Goal: Task Accomplishment & Management: Manage account settings

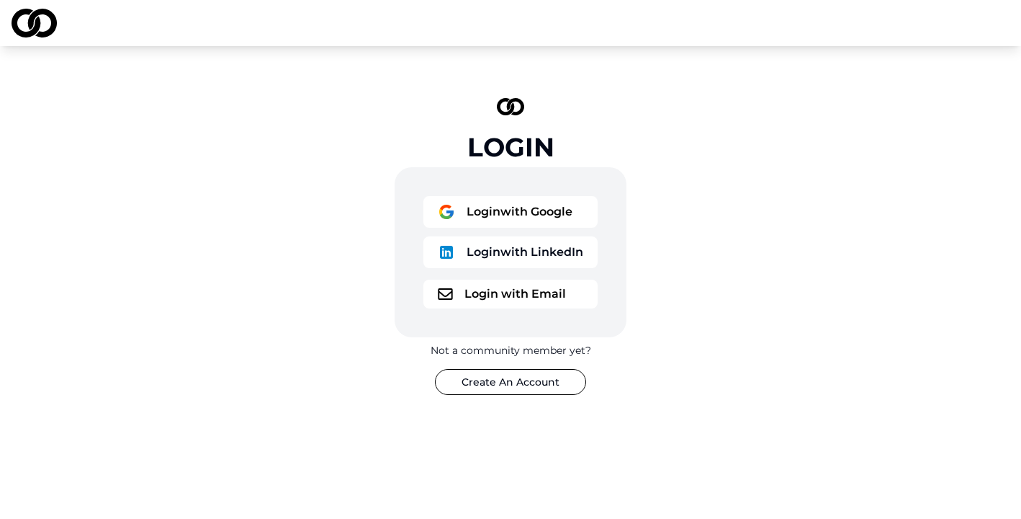
click at [548, 301] on button "Login with Email" at bounding box center [510, 293] width 174 height 29
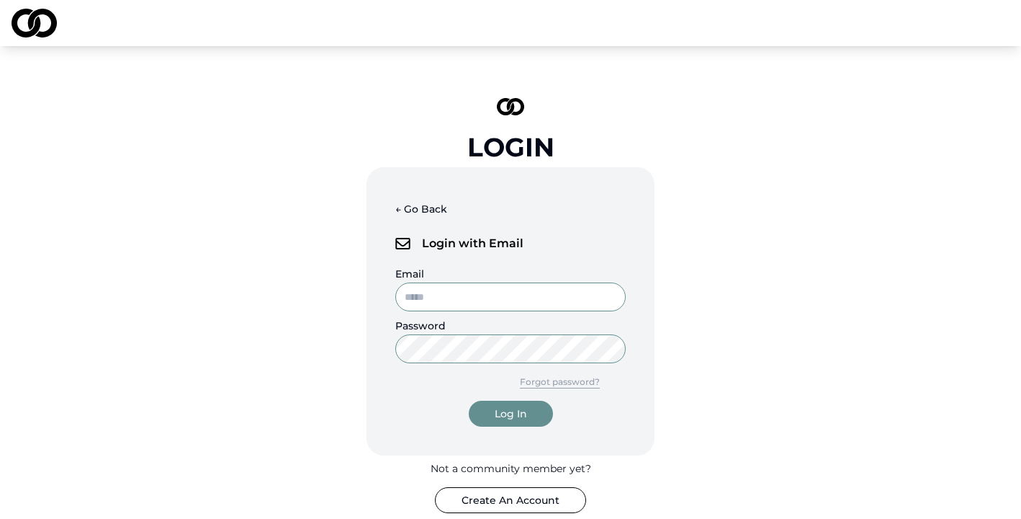
type input "**********"
click at [533, 412] on button "Log In" at bounding box center [511, 413] width 84 height 26
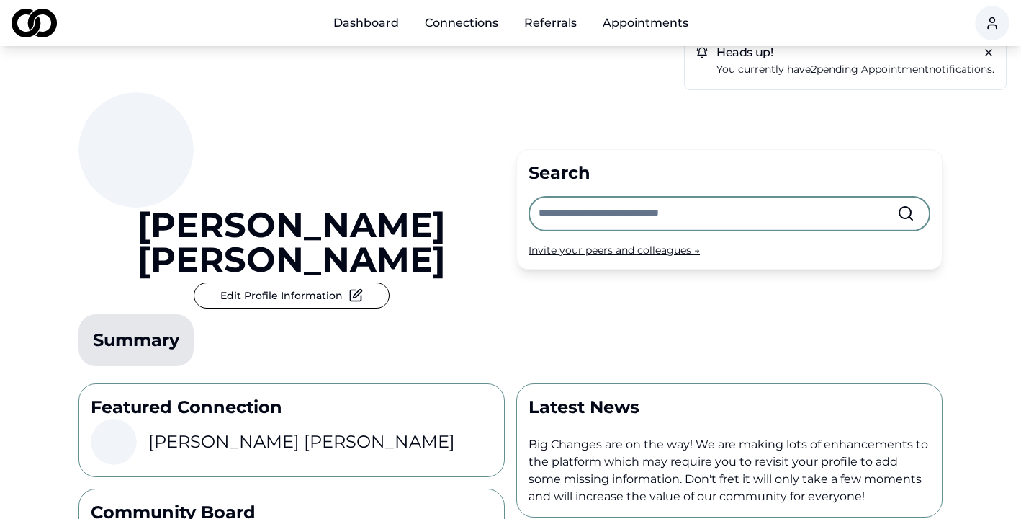
click at [647, 197] on input "text" at bounding box center [718, 213] width 359 height 32
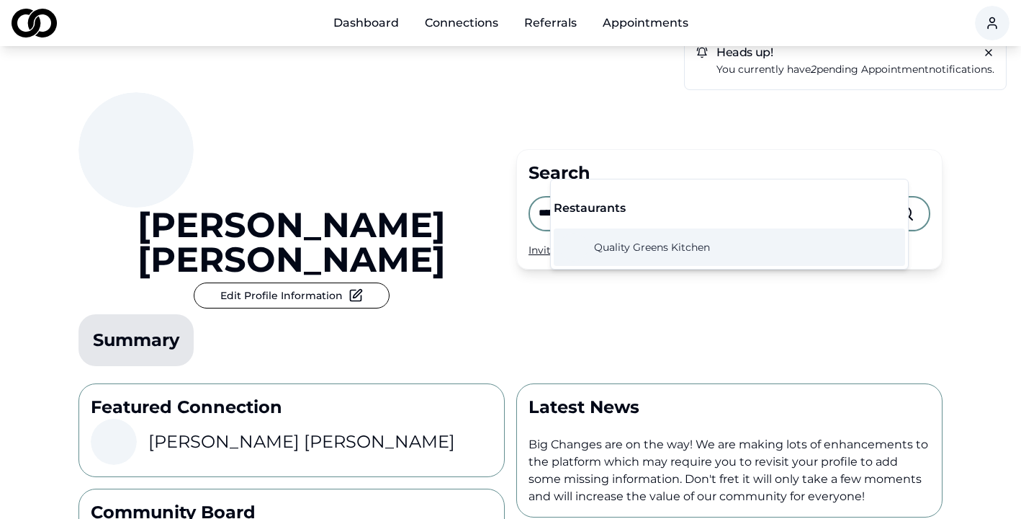
type input "**********"
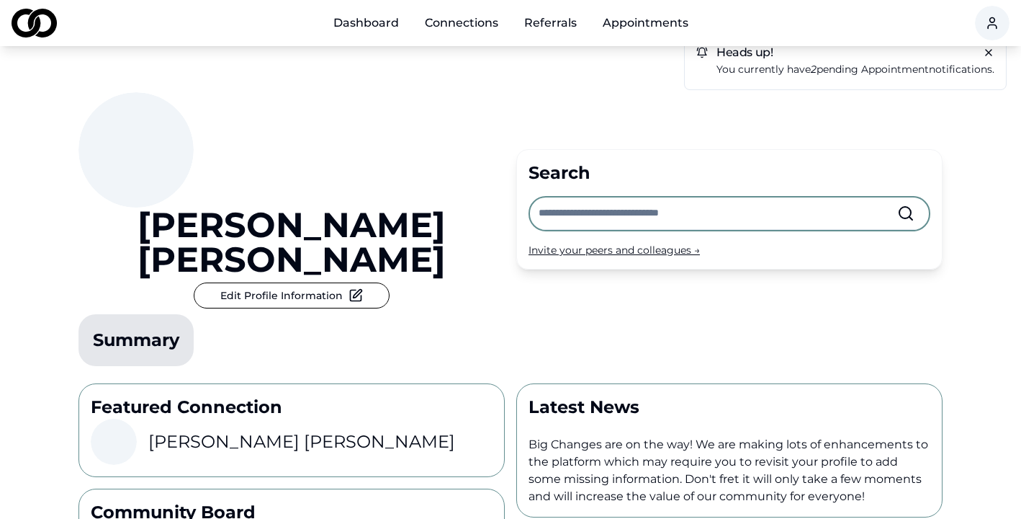
click at [560, 27] on link "Referrals" at bounding box center [551, 23] width 76 height 29
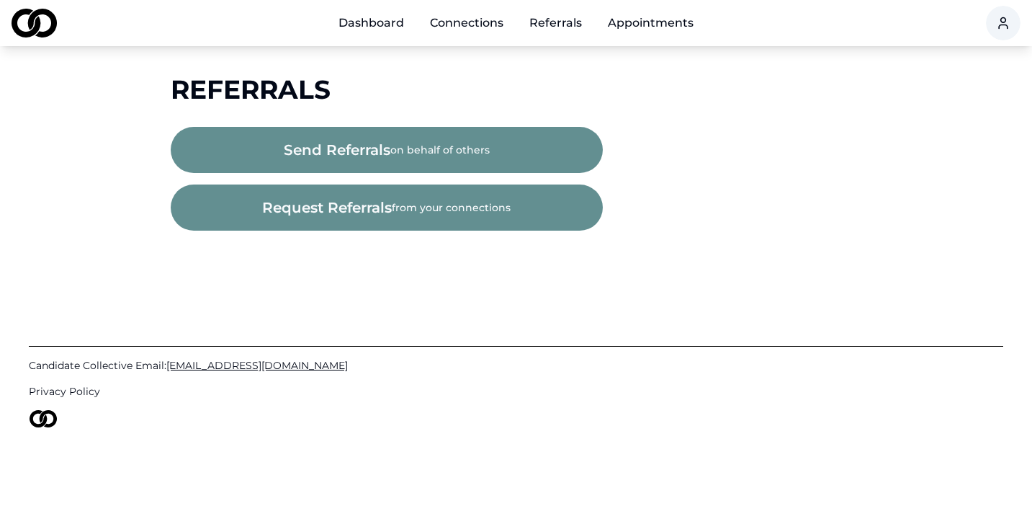
click at [380, 25] on link "Dashboard" at bounding box center [371, 23] width 89 height 29
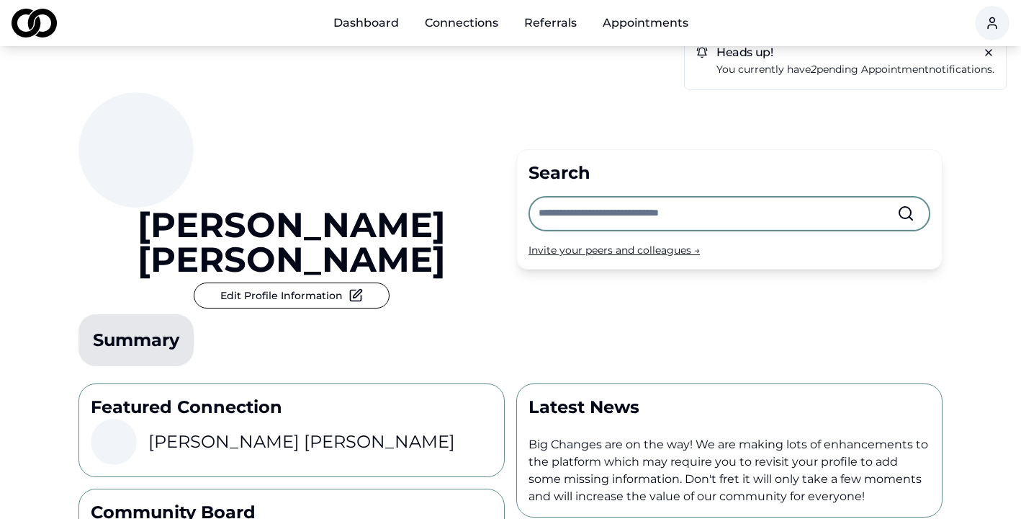
click at [637, 197] on input "text" at bounding box center [718, 213] width 359 height 32
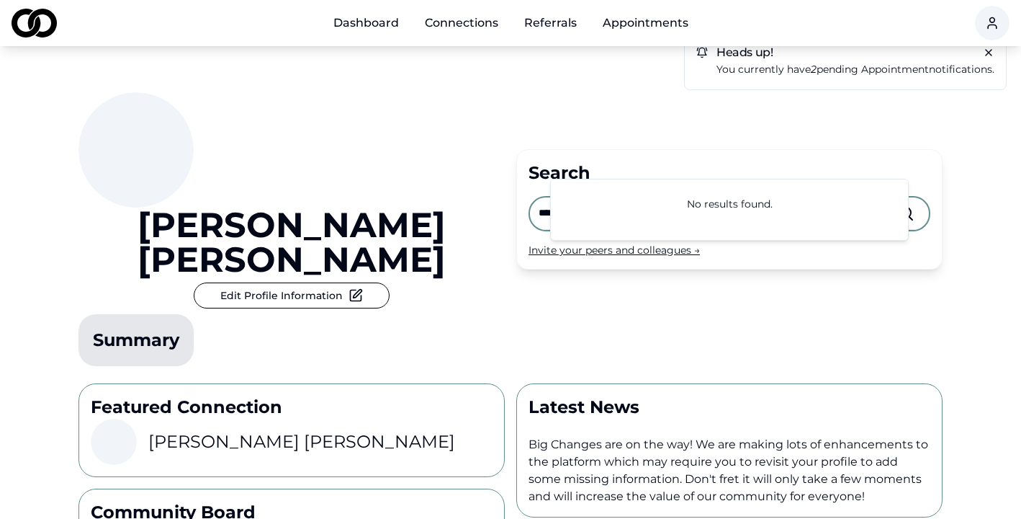
type input "*****"
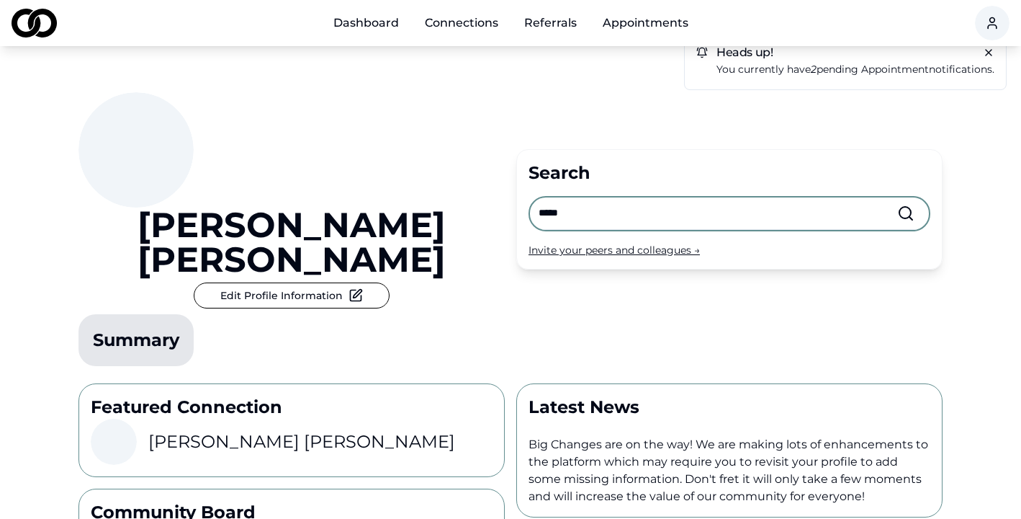
drag, startPoint x: 616, startPoint y: 165, endPoint x: 500, endPoint y: 158, distance: 116.1
click at [500, 158] on div "[PERSON_NAME] Edit Profile Information Summary Search ***** Invite your peers a…" at bounding box center [510, 209] width 864 height 326
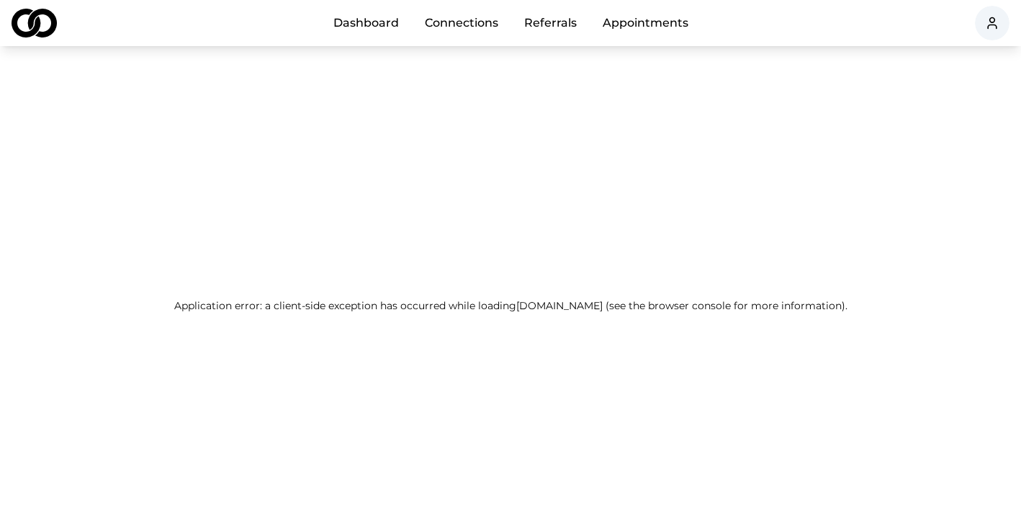
click at [375, 27] on link "Dashboard" at bounding box center [366, 23] width 89 height 29
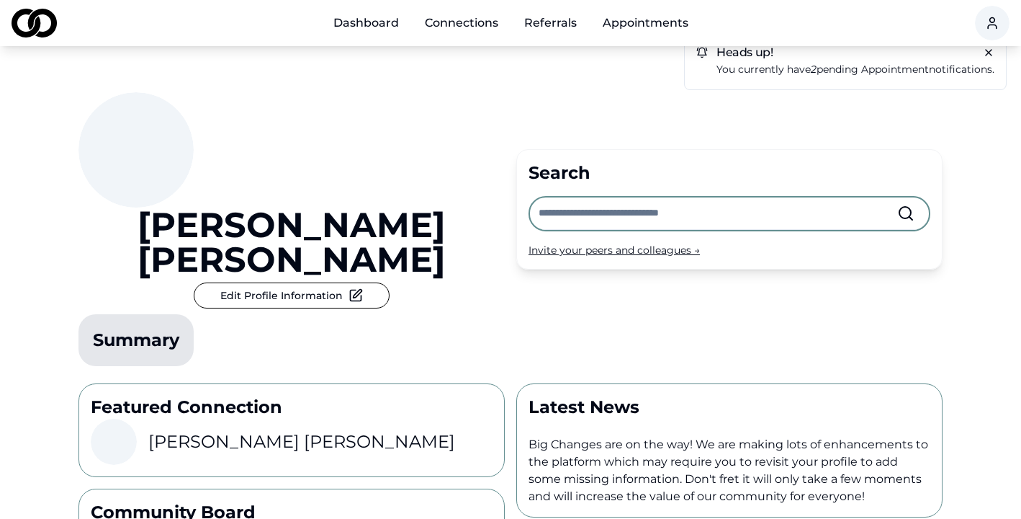
click at [390, 282] on button "Edit Profile Information" at bounding box center [292, 295] width 196 height 26
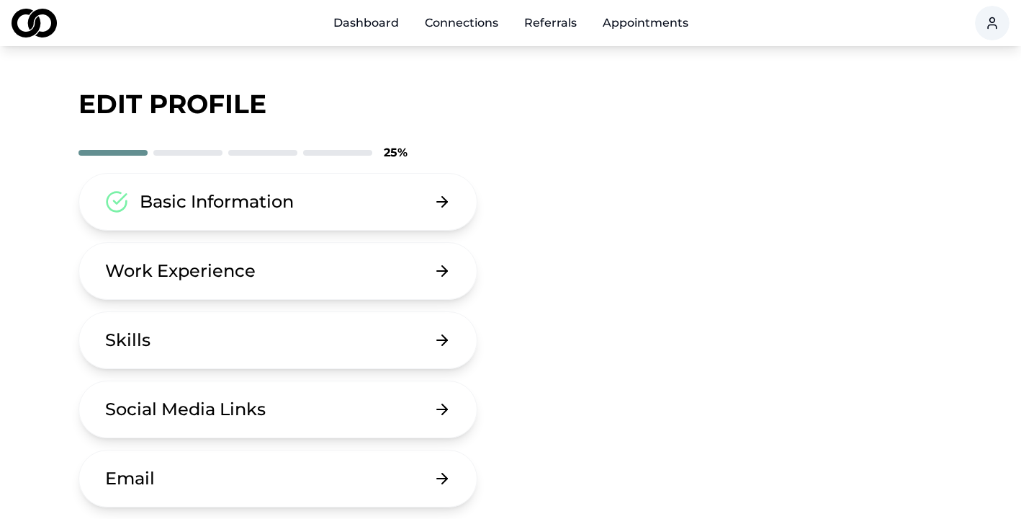
click at [359, 259] on button "Work Experience" at bounding box center [277, 271] width 399 height 58
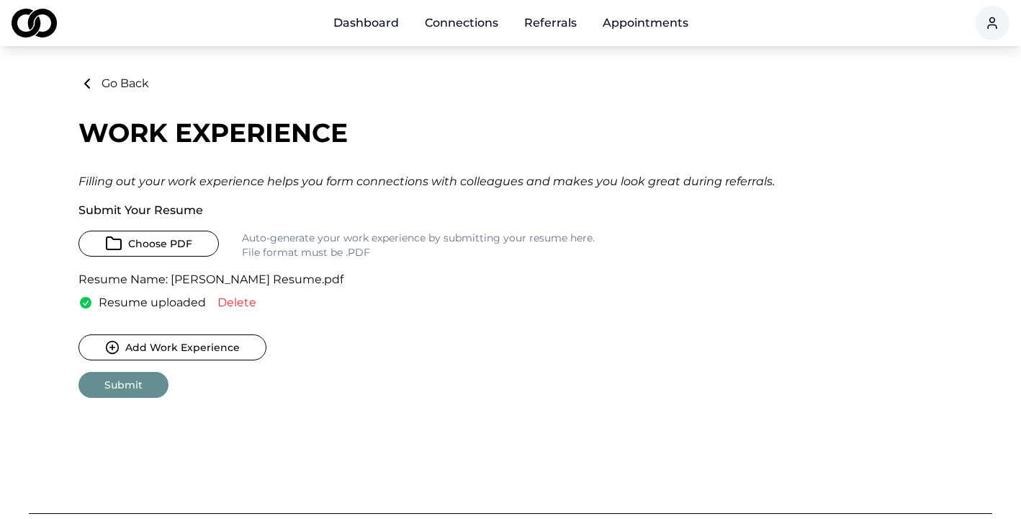
click at [109, 86] on button "Go Back" at bounding box center [113, 83] width 71 height 17
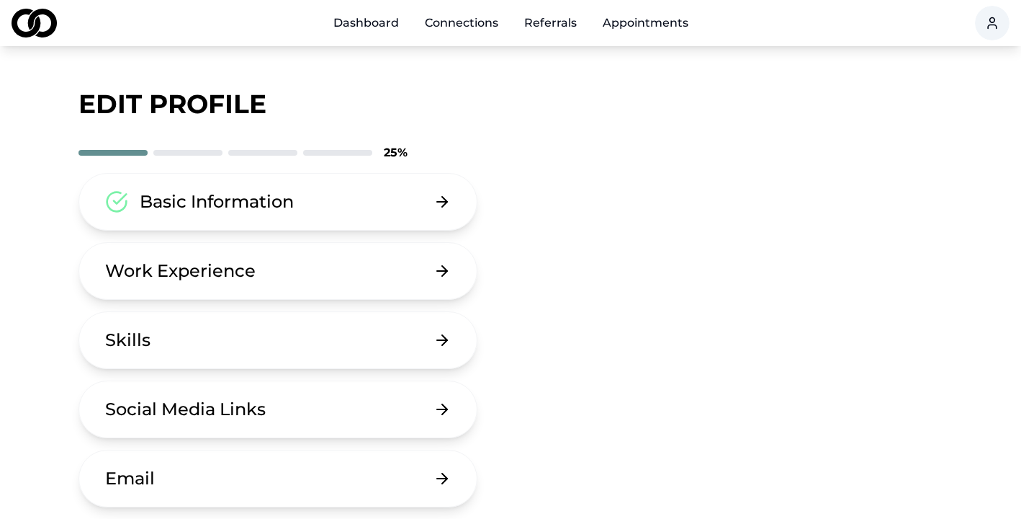
click at [323, 342] on button "Skills" at bounding box center [277, 340] width 399 height 58
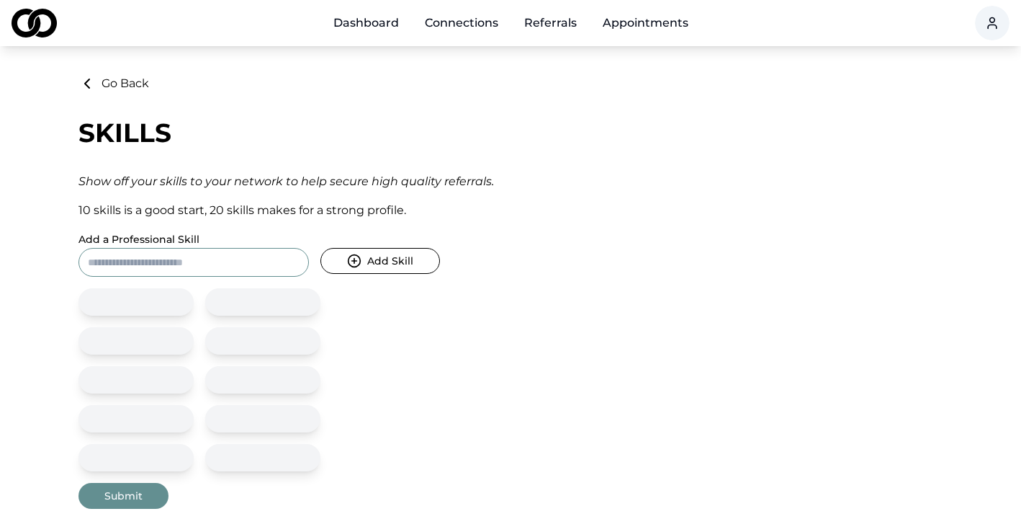
click at [356, 266] on circle "submit" at bounding box center [355, 261] width 12 height 12
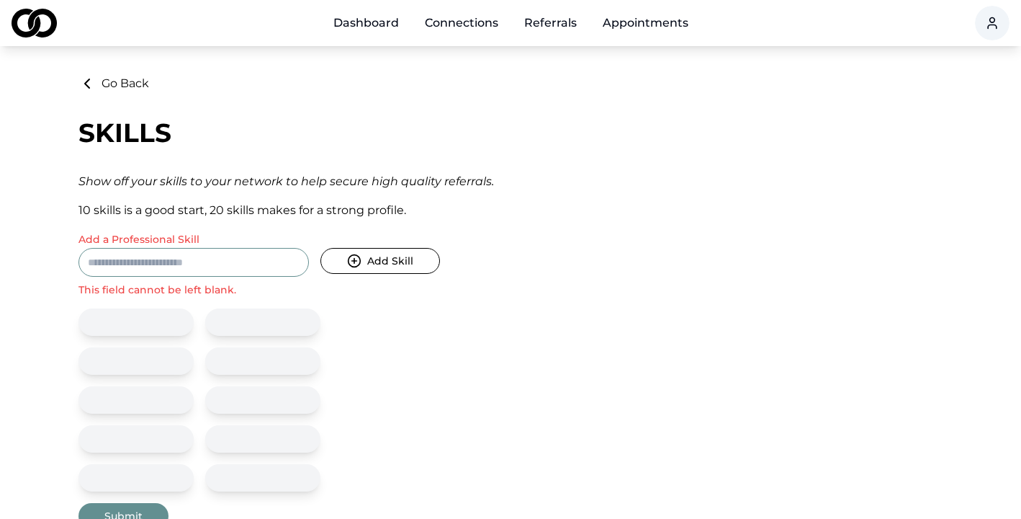
click at [231, 263] on input "Add a Professional Skill" at bounding box center [193, 262] width 230 height 29
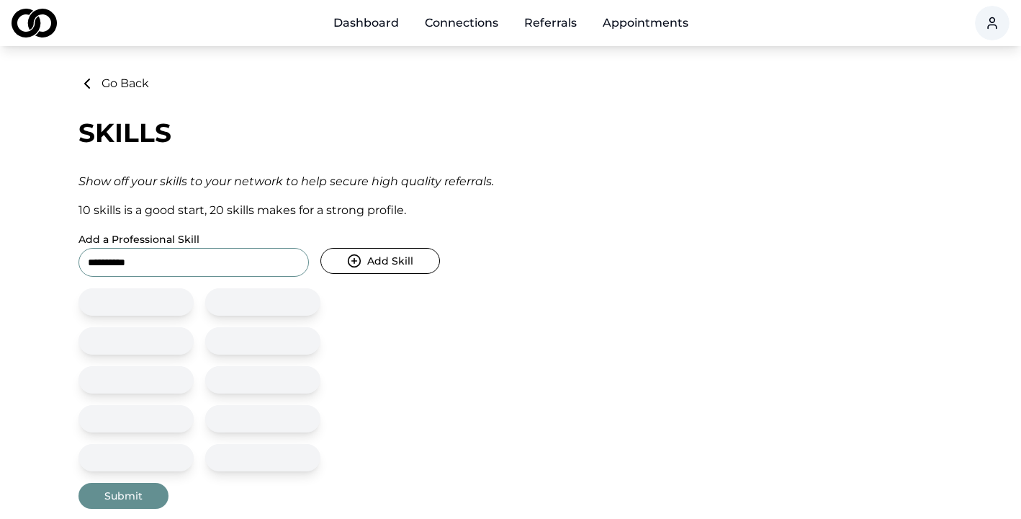
type input "**********"
click at [143, 494] on button "Submit" at bounding box center [123, 496] width 90 height 26
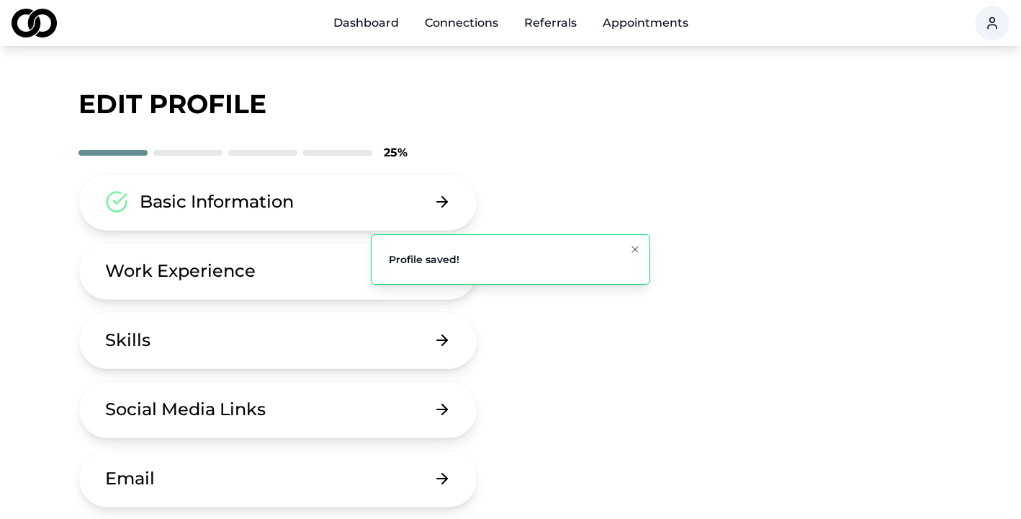
click at [284, 277] on button "Work Experience" at bounding box center [277, 271] width 399 height 58
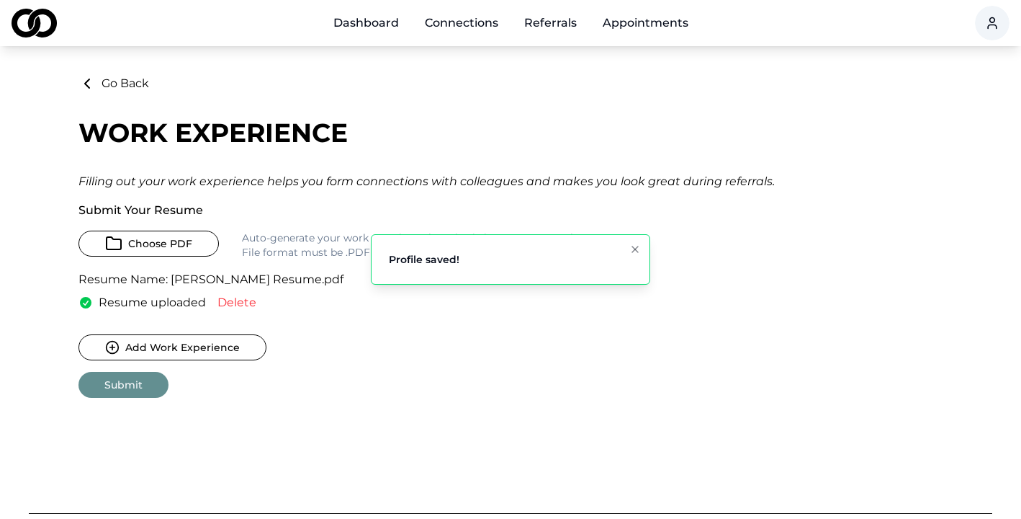
click at [122, 78] on button "Go Back" at bounding box center [113, 83] width 71 height 17
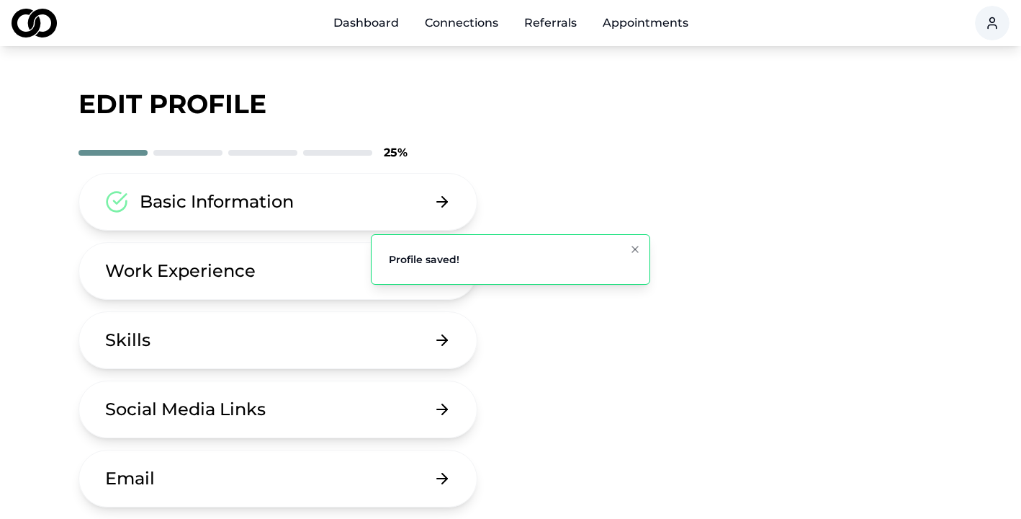
click at [210, 350] on button "Skills" at bounding box center [277, 340] width 399 height 58
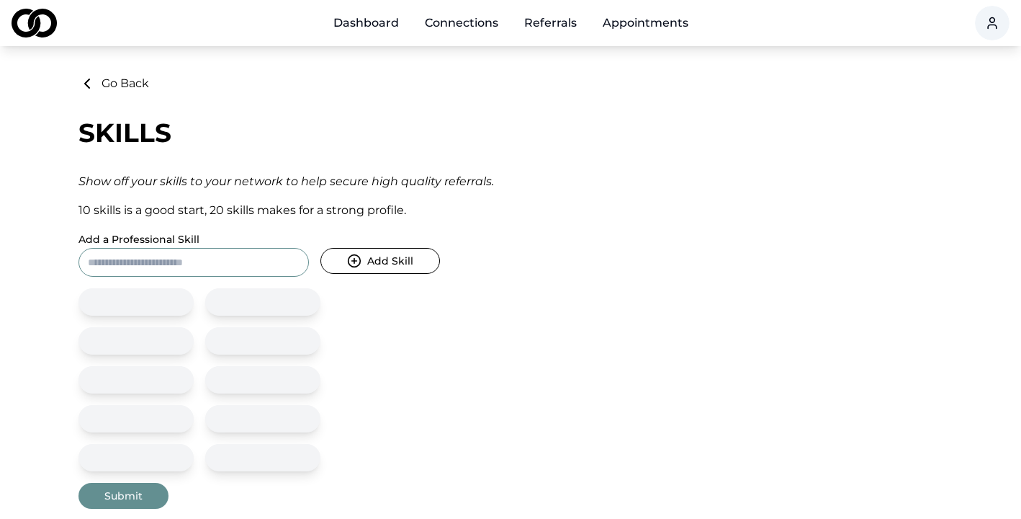
click at [187, 266] on input "Add a Professional Skill" at bounding box center [193, 262] width 230 height 29
type input "**********"
click at [125, 502] on button "Submit" at bounding box center [123, 496] width 90 height 26
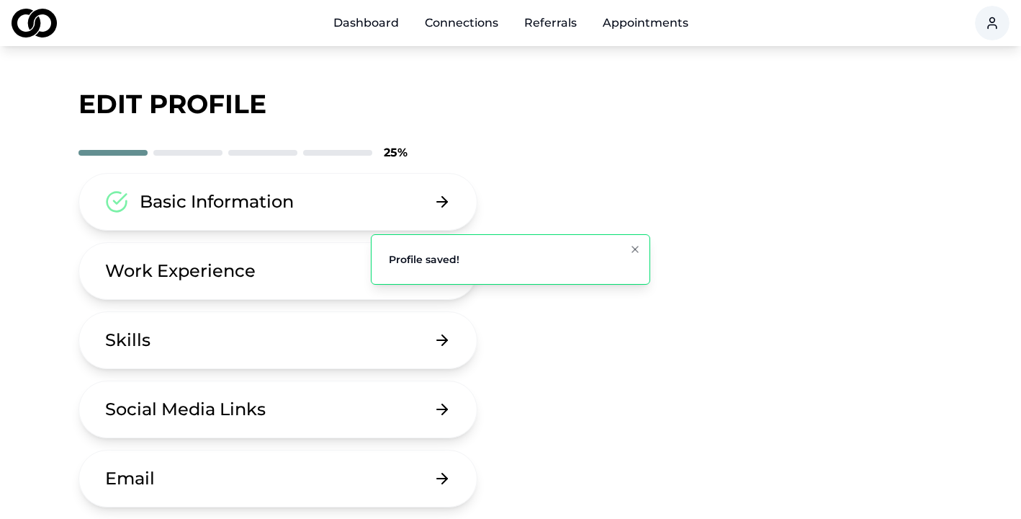
click at [173, 344] on button "Skills" at bounding box center [277, 340] width 399 height 58
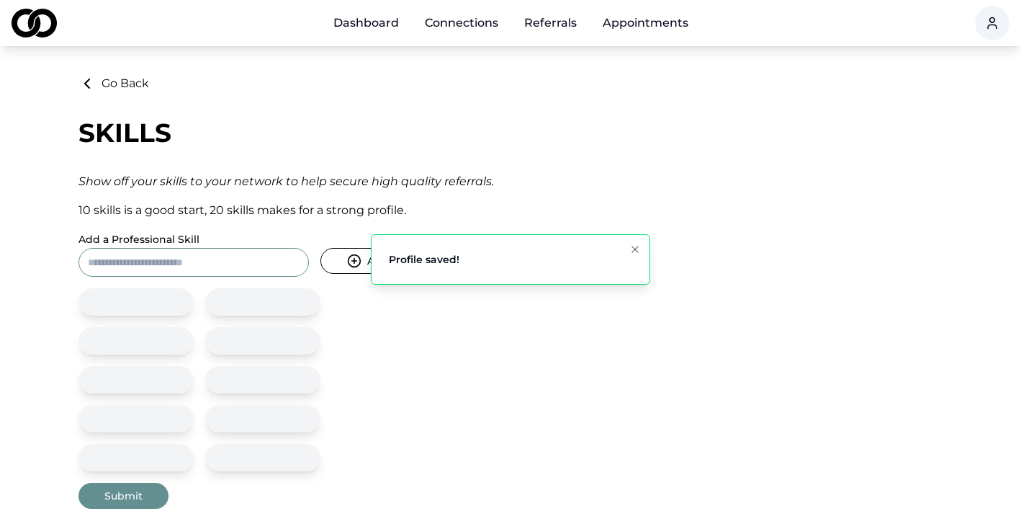
click at [235, 271] on input "Add a Professional Skill" at bounding box center [193, 262] width 230 height 29
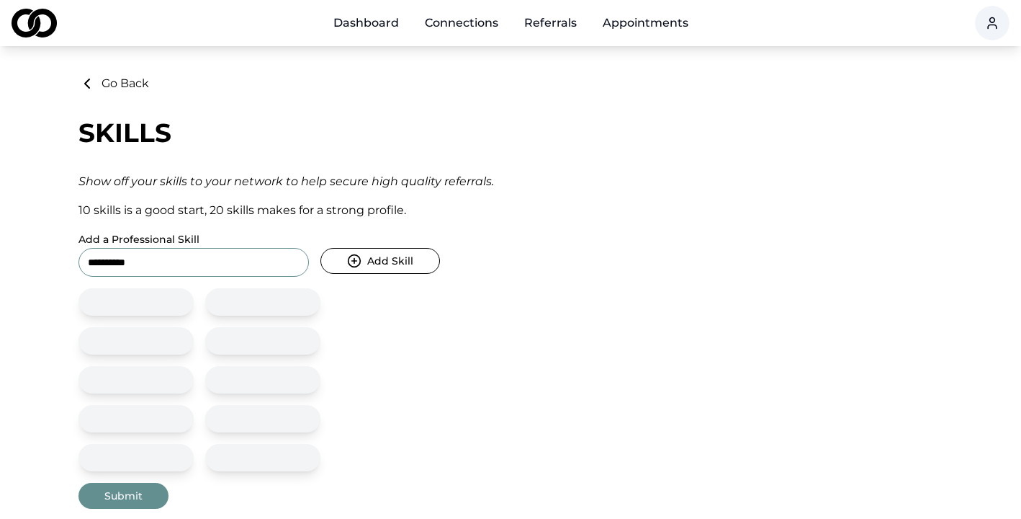
type input "**********"
click at [139, 497] on button "Submit" at bounding box center [123, 496] width 90 height 26
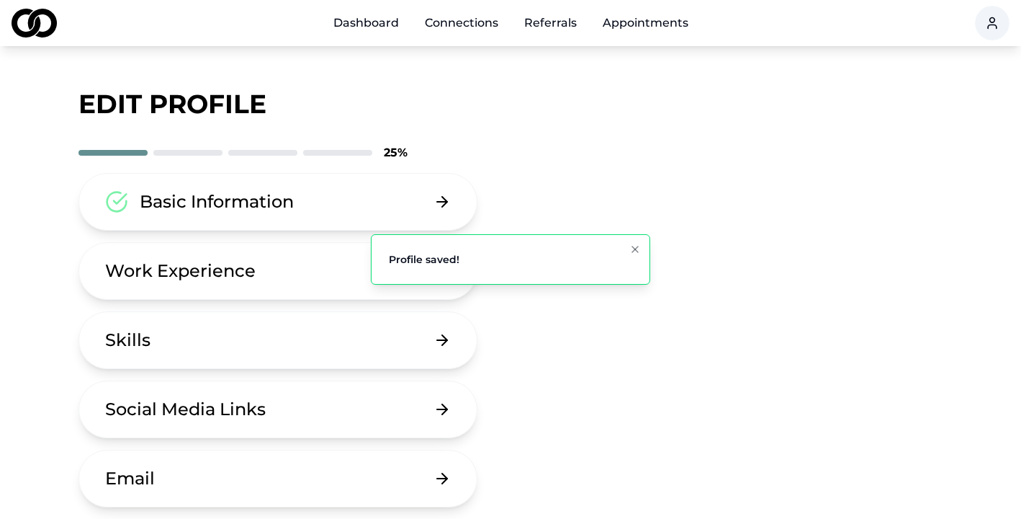
click at [208, 349] on button "Skills" at bounding box center [277, 340] width 399 height 58
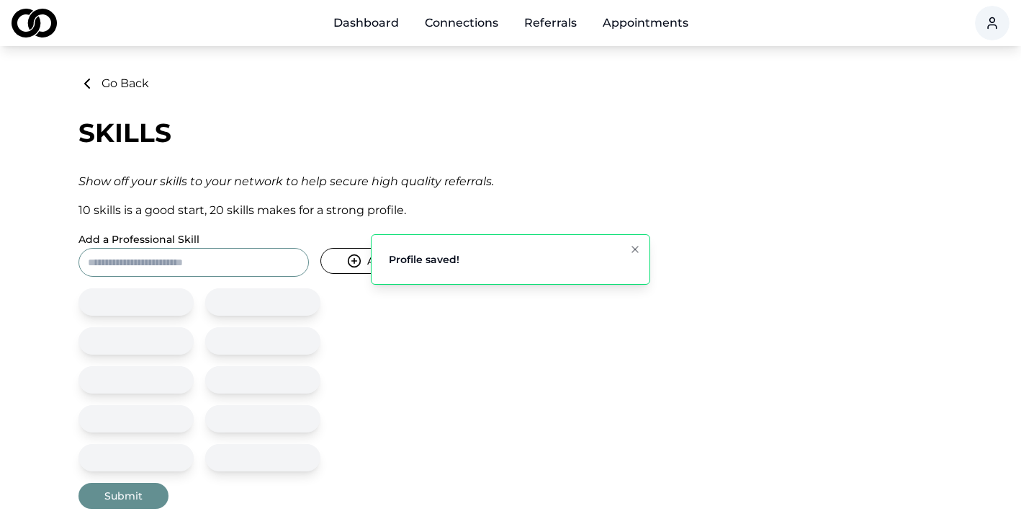
click at [210, 268] on input "Add a Professional Skill" at bounding box center [193, 262] width 230 height 29
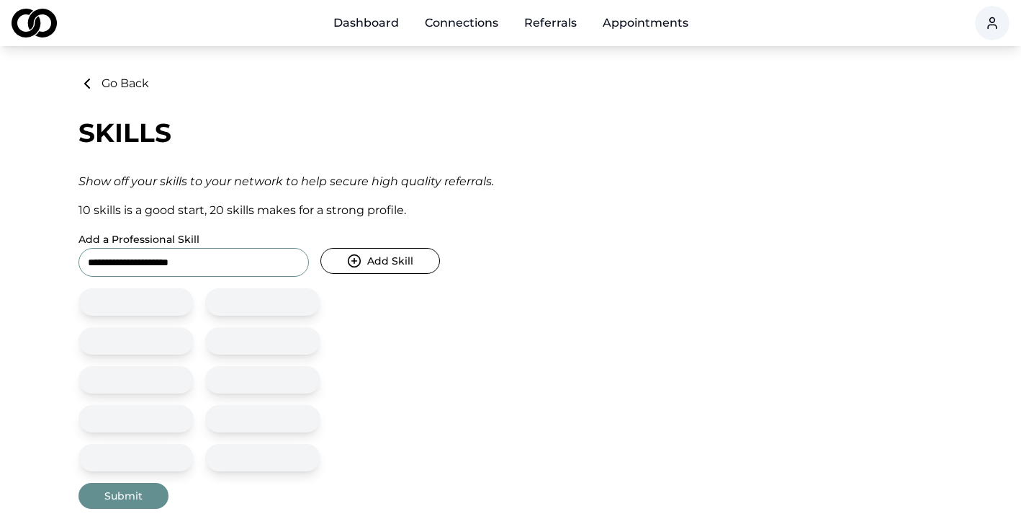
type input "**********"
click at [127, 489] on button "Submit" at bounding box center [123, 496] width 90 height 26
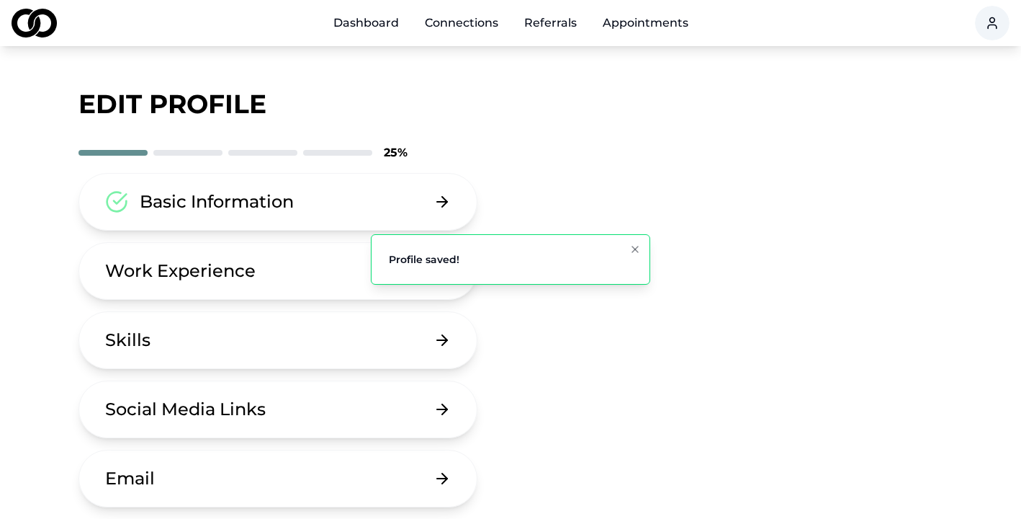
click at [149, 344] on div "Skills" at bounding box center [127, 339] width 45 height 23
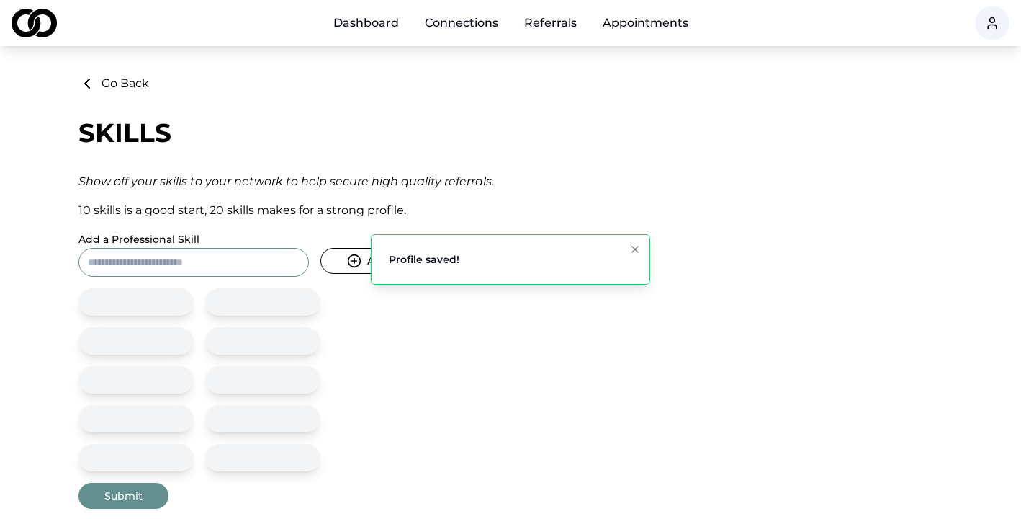
click at [243, 263] on input "Add a Professional Skill" at bounding box center [193, 262] width 230 height 29
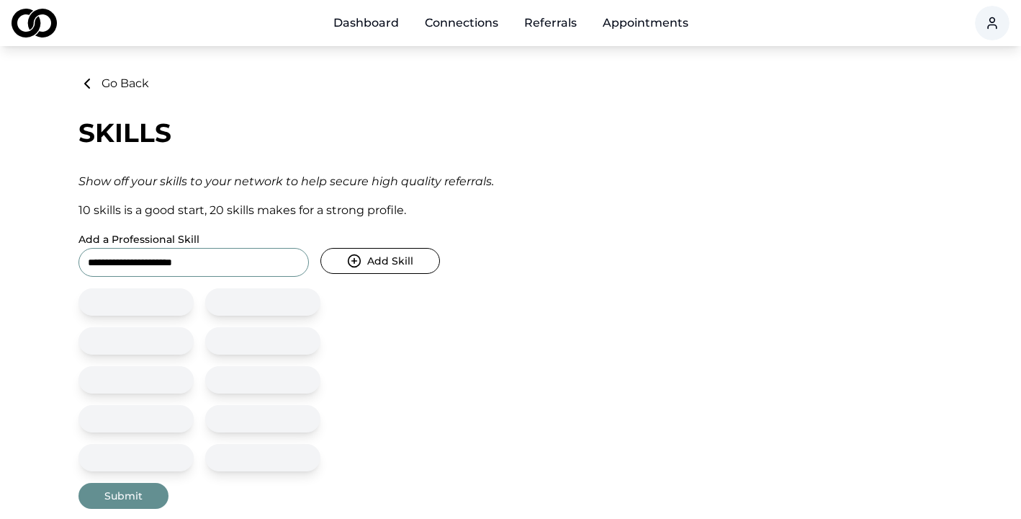
type input "**********"
click at [138, 497] on button "Submit" at bounding box center [123, 496] width 90 height 26
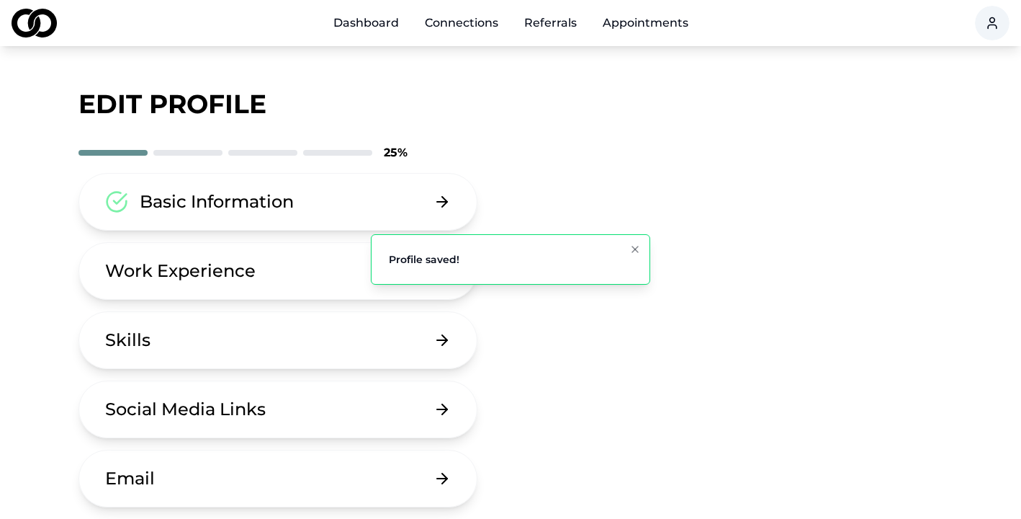
click at [202, 338] on button "Skills" at bounding box center [277, 340] width 399 height 58
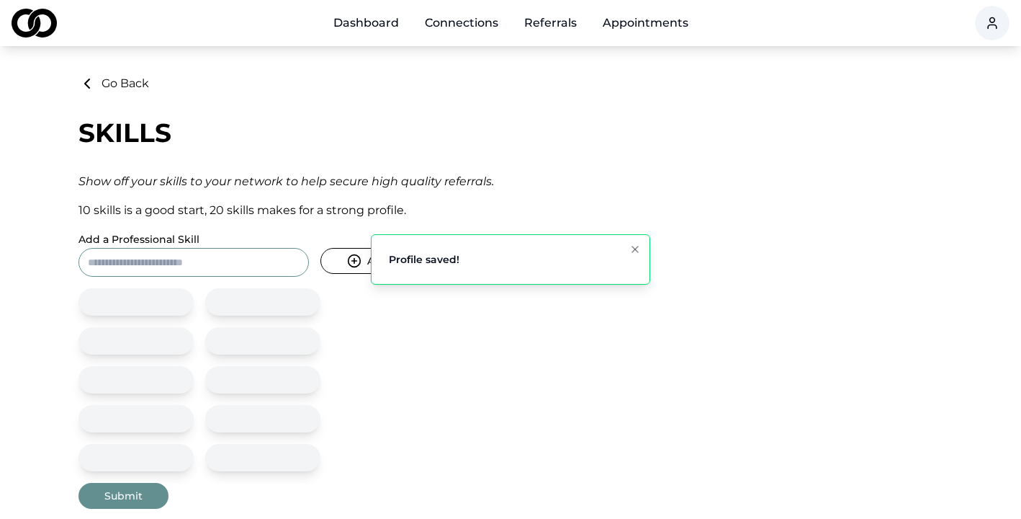
click at [246, 258] on input "Add a Professional Skill" at bounding box center [193, 262] width 230 height 29
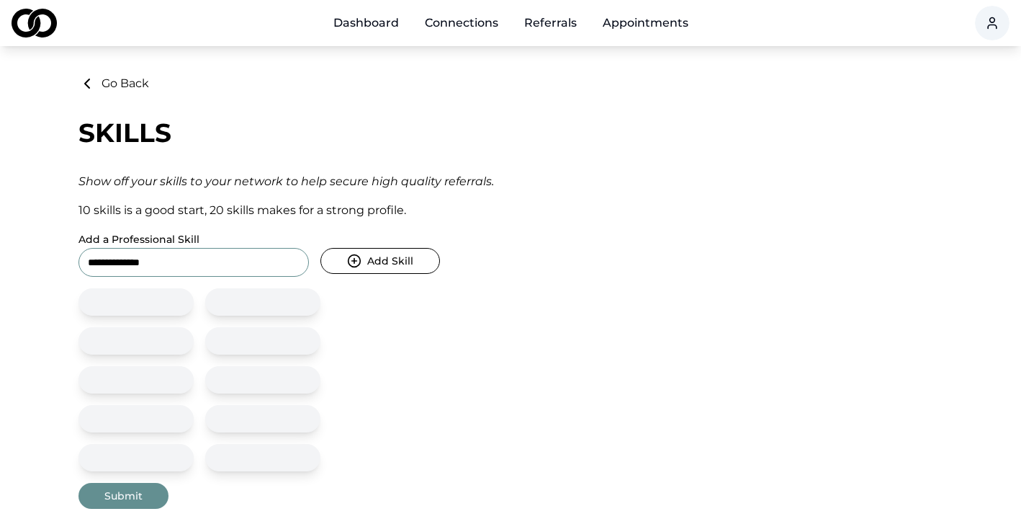
type input "**********"
click at [130, 493] on button "Submit" at bounding box center [123, 496] width 90 height 26
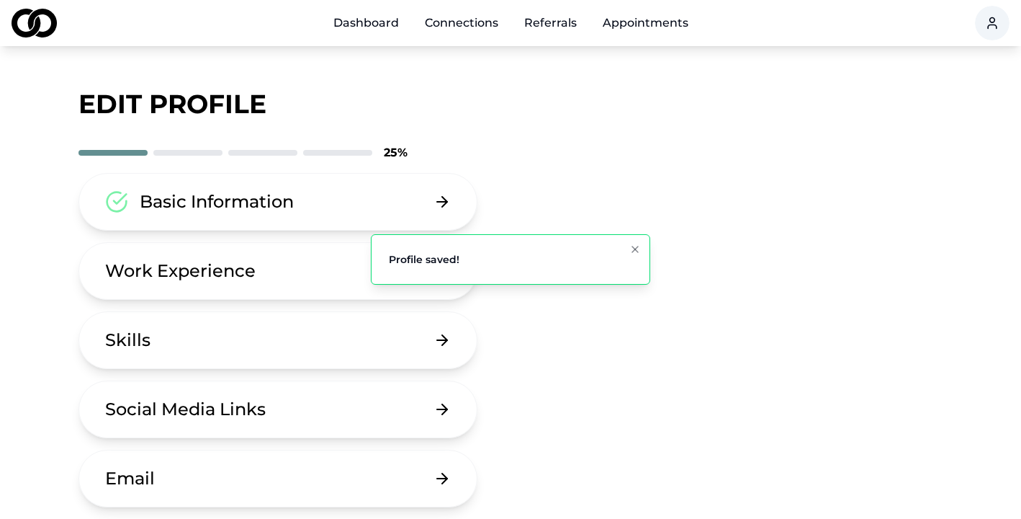
click at [150, 341] on button "Skills" at bounding box center [277, 340] width 399 height 58
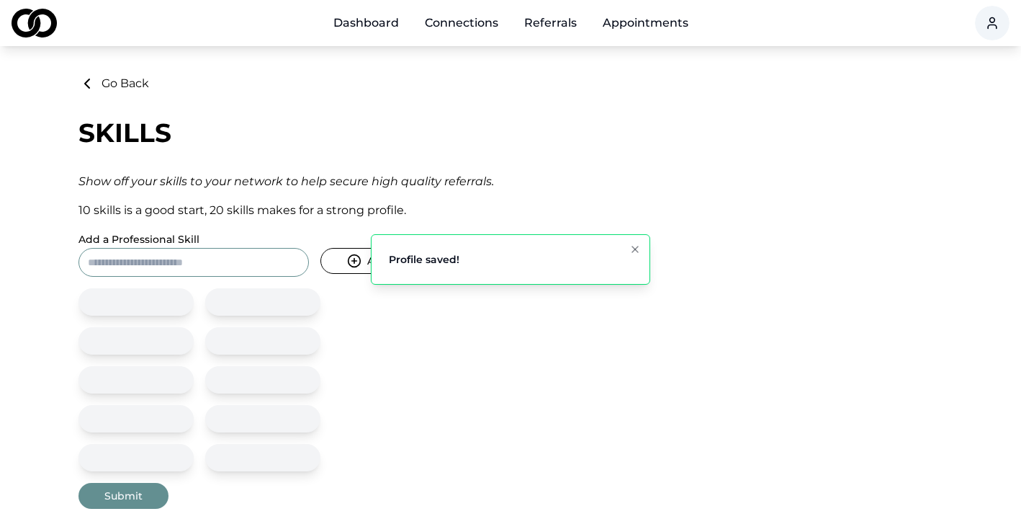
click at [207, 254] on input "Add a Professional Skill" at bounding box center [193, 262] width 230 height 29
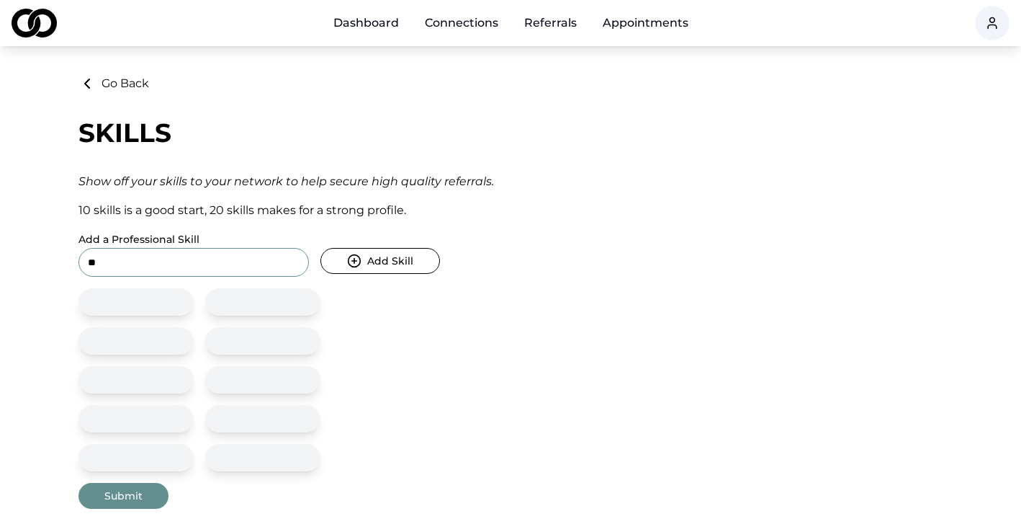
type input "*"
type input "**********"
click at [139, 480] on div "**********" at bounding box center [510, 292] width 864 height 434
click at [138, 488] on button "Submit" at bounding box center [123, 496] width 90 height 26
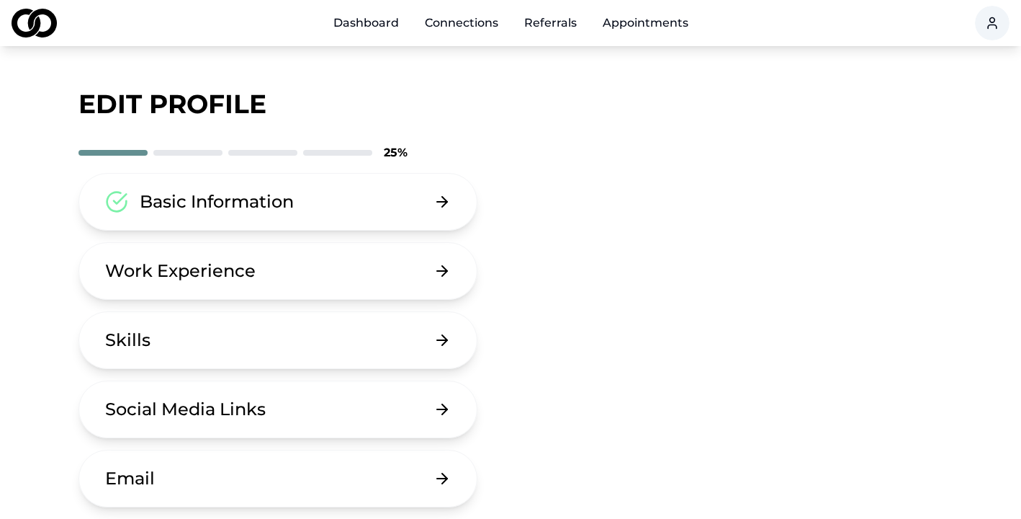
click at [227, 270] on div "Work Experience" at bounding box center [180, 270] width 151 height 23
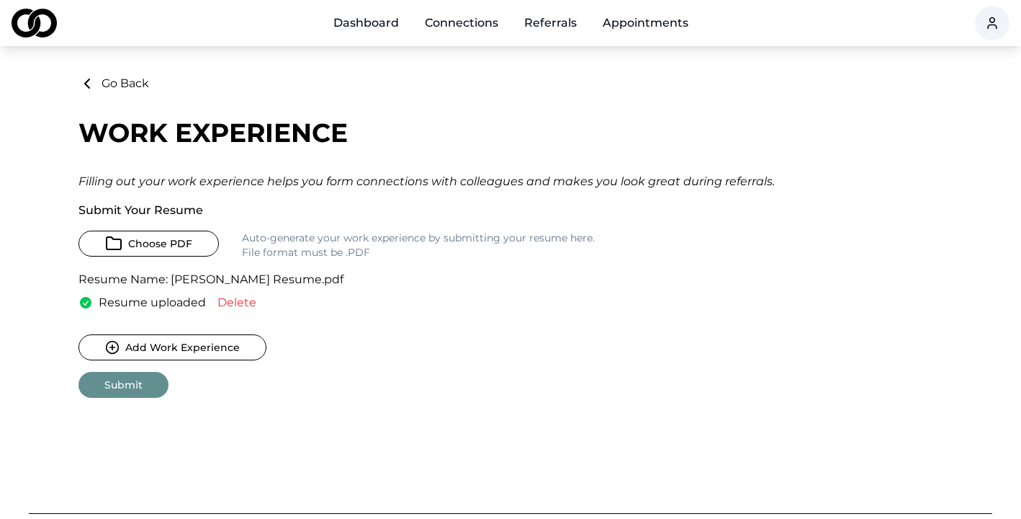
click at [107, 83] on button "Go Back" at bounding box center [113, 83] width 71 height 17
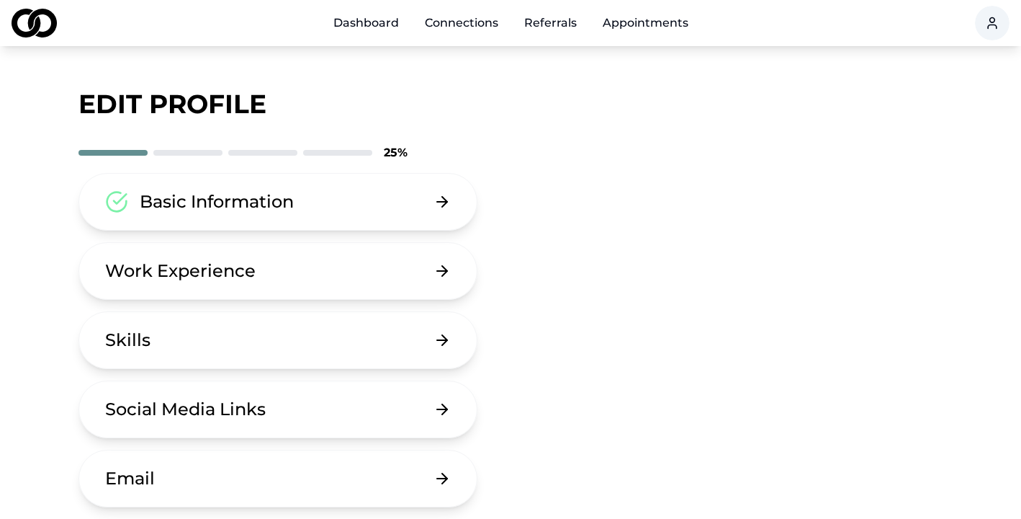
click at [261, 208] on div "Basic Information" at bounding box center [217, 201] width 154 height 23
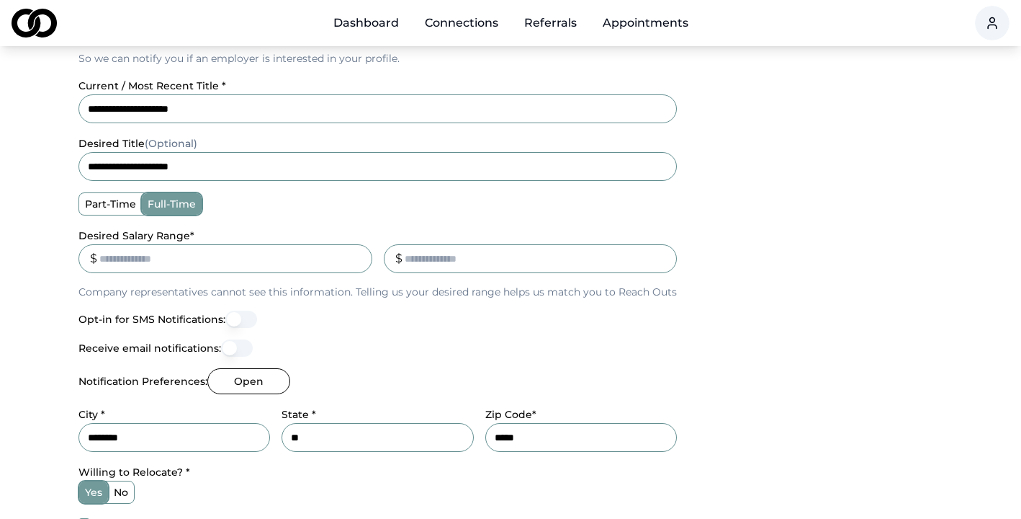
scroll to position [450, 0]
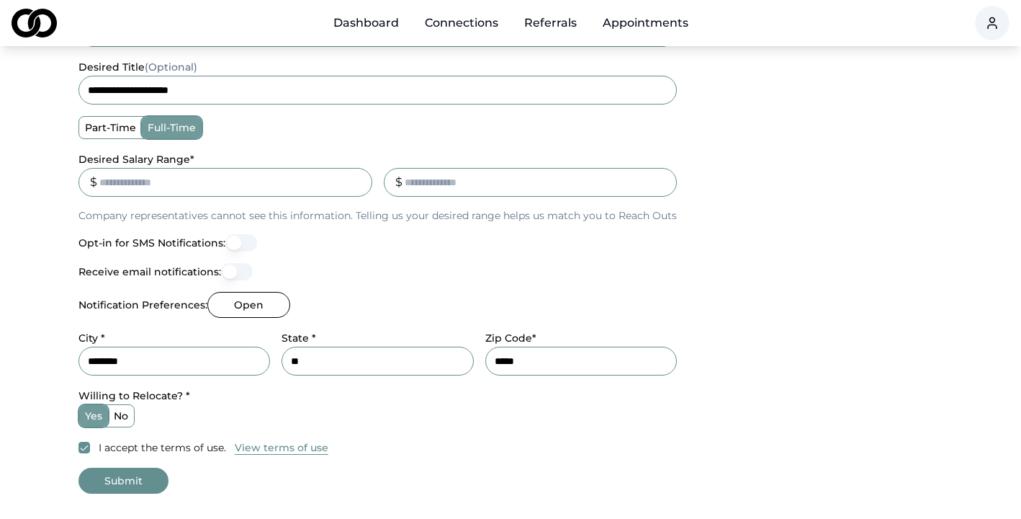
click at [129, 416] on label "no" at bounding box center [121, 416] width 26 height 22
click at [119, 416] on button "no" at bounding box center [113, 416] width 12 height 12
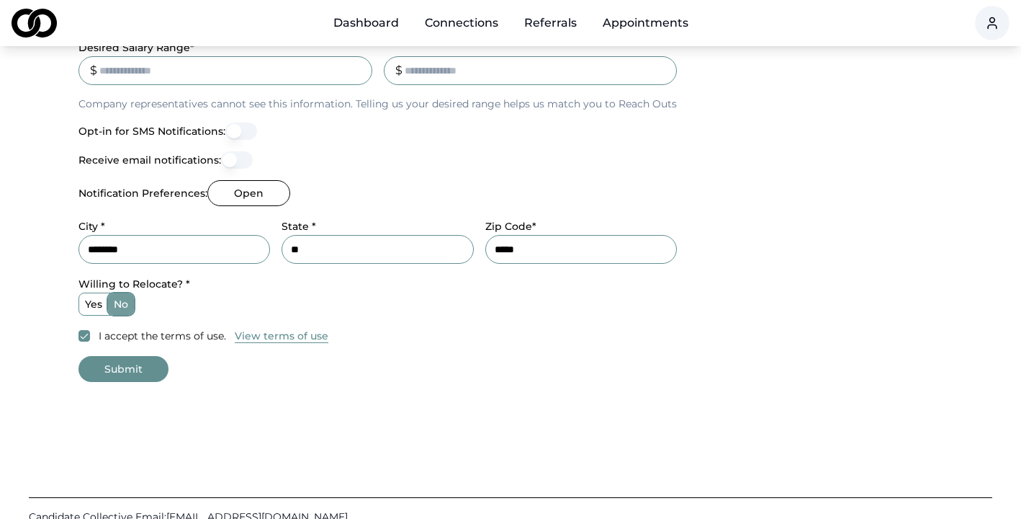
click at [128, 375] on button "Submit" at bounding box center [123, 369] width 90 height 26
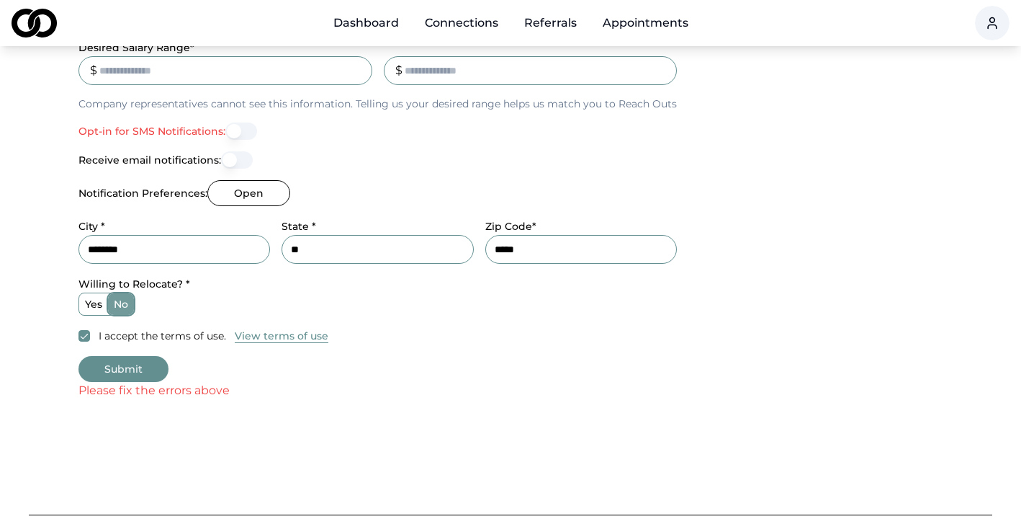
click at [234, 133] on button "Opt-in for SMS Notifications:" at bounding box center [241, 130] width 32 height 17
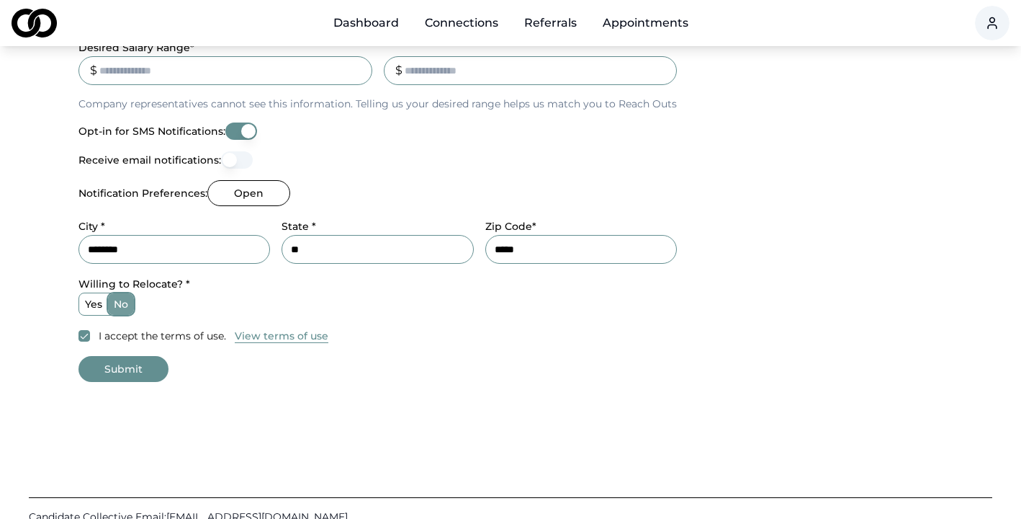
click at [123, 376] on button "Submit" at bounding box center [123, 369] width 90 height 26
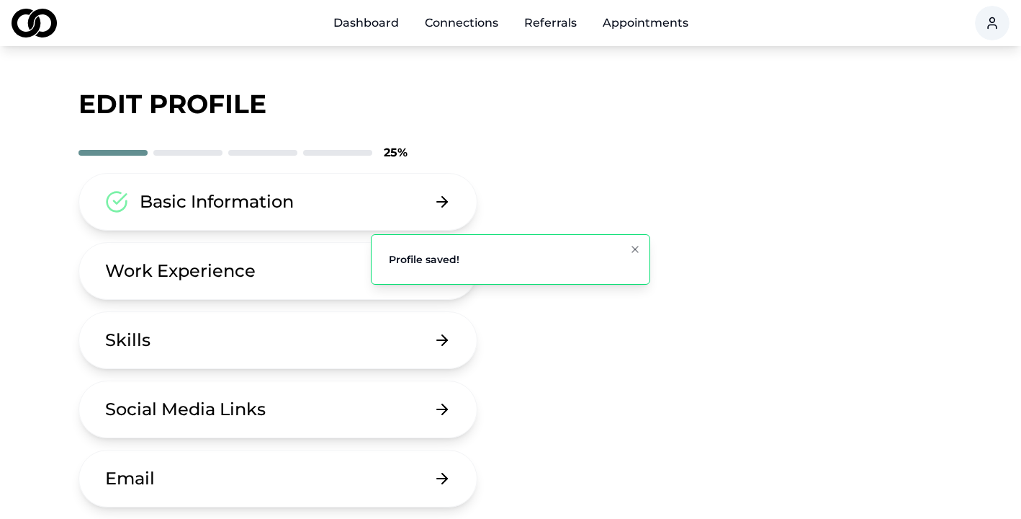
click at [295, 285] on button "Work Experience" at bounding box center [277, 271] width 399 height 58
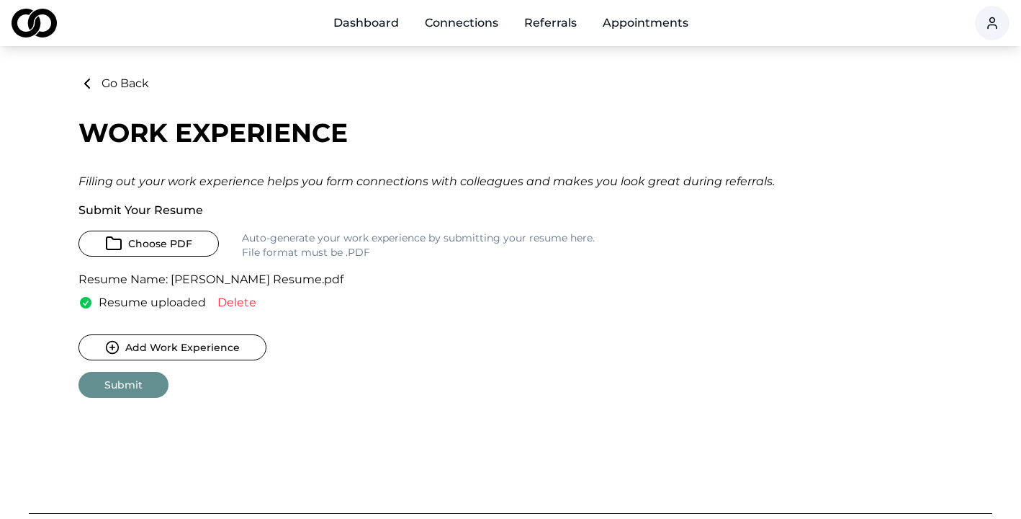
click at [377, 20] on link "Dashboard" at bounding box center [366, 23] width 89 height 29
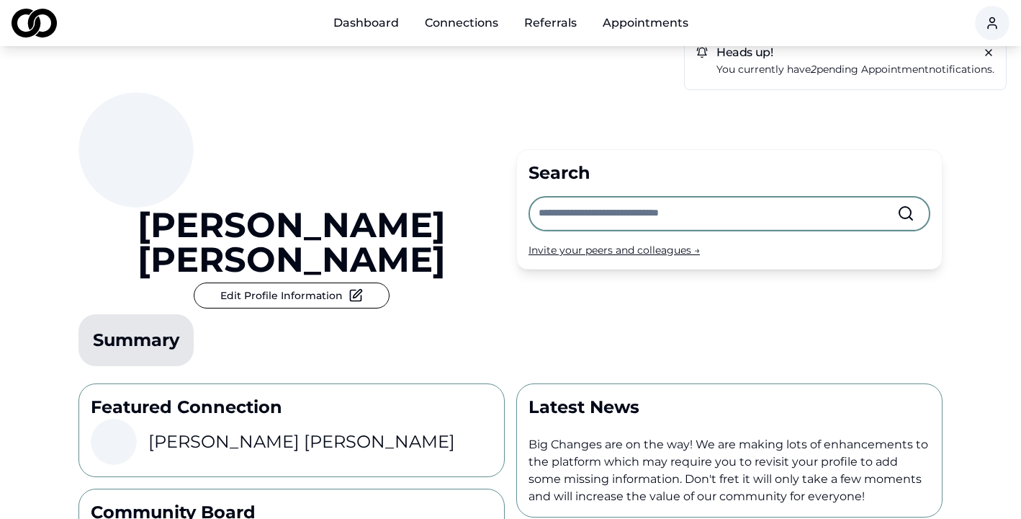
click at [673, 197] on input "text" at bounding box center [718, 213] width 359 height 32
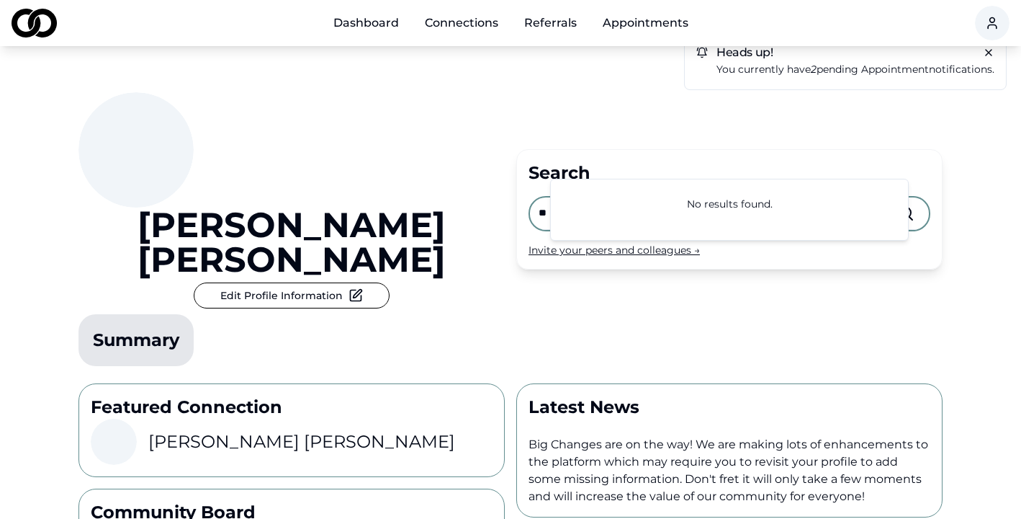
type input "*"
click at [498, 245] on div "[PERSON_NAME] Edit Profile Information Summary" at bounding box center [291, 231] width 426 height 279
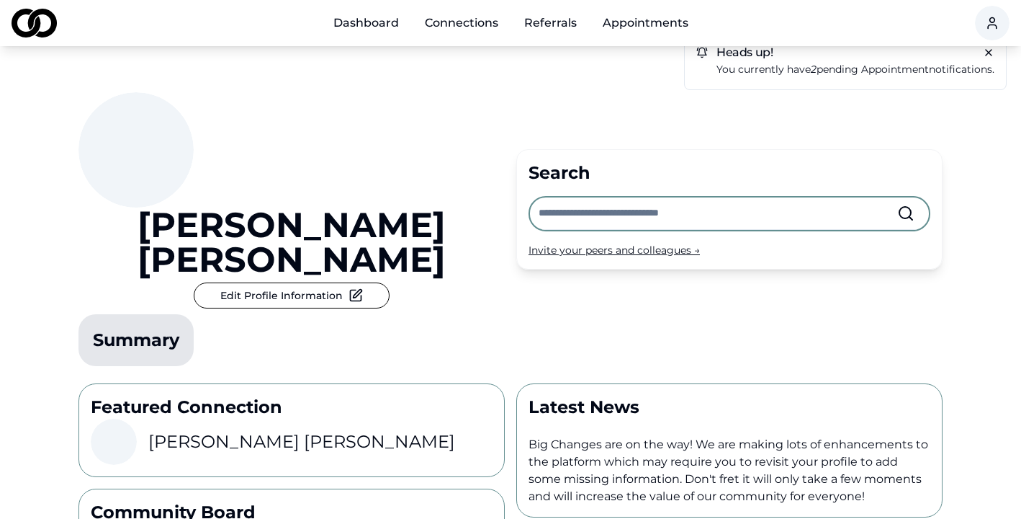
click at [663, 243] on div "Invite your peers and colleagues →" at bounding box center [730, 250] width 402 height 14
